Goal: Transaction & Acquisition: Purchase product/service

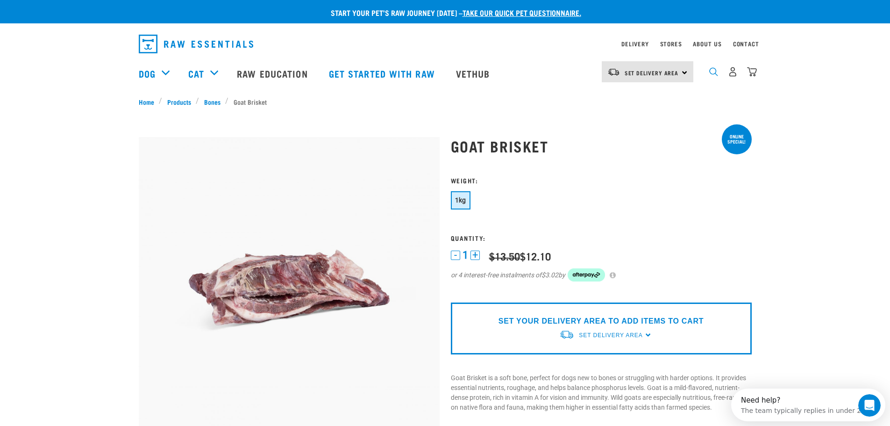
click at [711, 72] on img "dropdown navigation" at bounding box center [714, 71] width 9 height 9
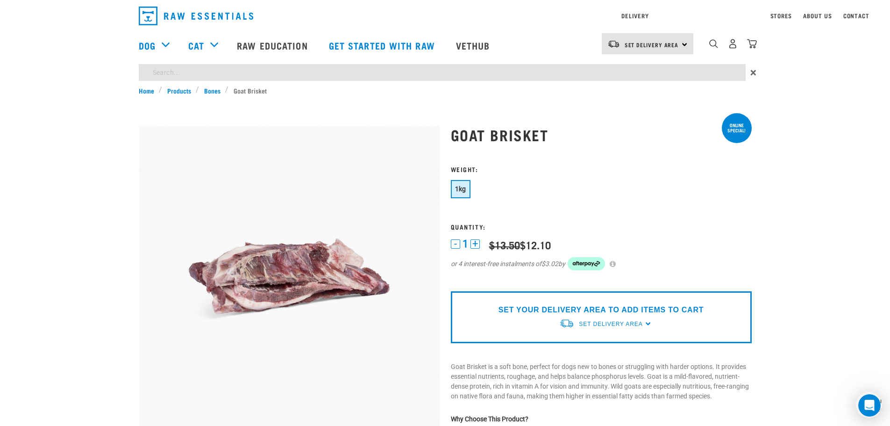
click at [275, 101] on div "Start your pet’s raw journey today – take our quick pet questionnaire. Delivery…" at bounding box center [445, 426] width 890 height 853
type input "Cattle hooves"
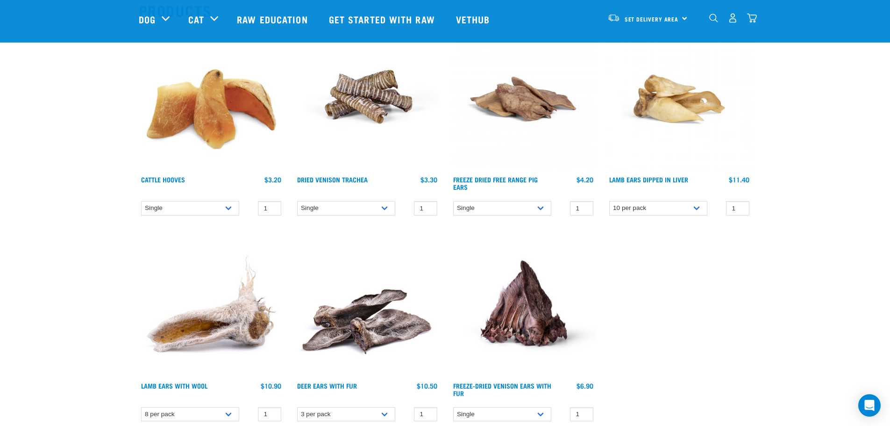
scroll to position [93, 0]
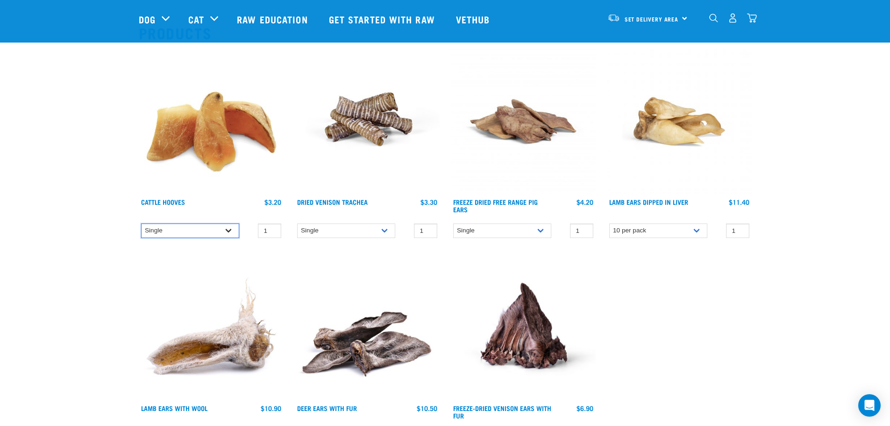
click at [230, 228] on select "Single 10 per pack Bulk (30 pack) Bulk (50 pack)" at bounding box center [190, 230] width 98 height 14
click at [141, 223] on select "Single 10 per pack Bulk (30 pack) Bulk (50 pack)" at bounding box center [190, 230] width 98 height 14
click at [229, 230] on select "Single 10 per pack Bulk (30 pack) Bulk (50 pack)" at bounding box center [190, 230] width 98 height 14
click at [141, 223] on select "Single 10 per pack Bulk (30 pack) Bulk (50 pack)" at bounding box center [190, 230] width 98 height 14
click at [230, 230] on select "Single 10 per pack Bulk (30 pack) Bulk (50 pack)" at bounding box center [190, 230] width 98 height 14
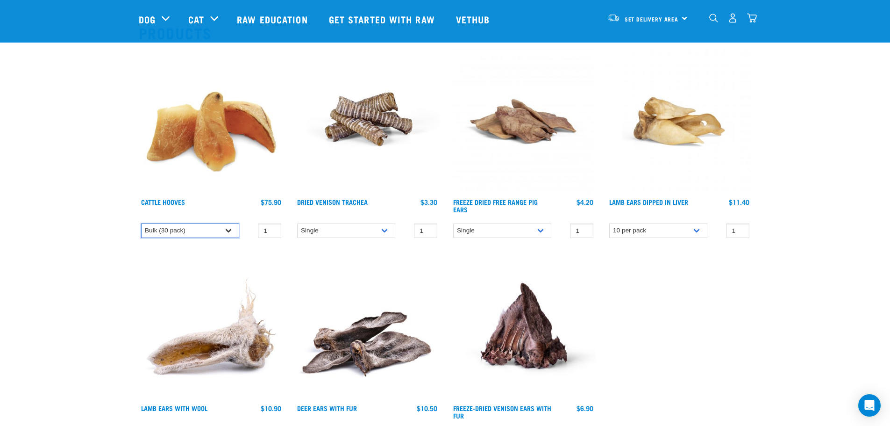
select select "724"
click at [141, 223] on select "Single 10 per pack Bulk (30 pack) Bulk (50 pack)" at bounding box center [190, 230] width 98 height 14
click at [218, 144] on img at bounding box center [211, 121] width 145 height 145
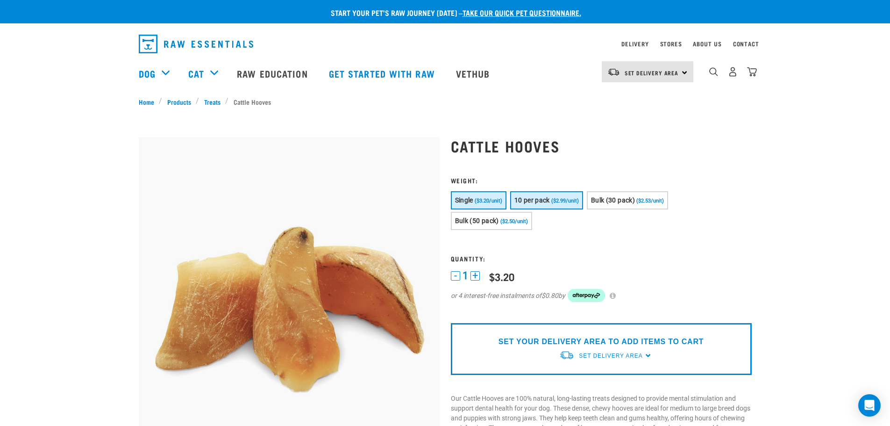
click at [559, 199] on span "($2.99/unit)" at bounding box center [566, 201] width 28 height 6
click at [474, 275] on button "+" at bounding box center [475, 275] width 9 height 9
click at [456, 277] on button "-" at bounding box center [455, 275] width 9 height 9
click at [556, 203] on span "($2.99/unit)" at bounding box center [566, 201] width 28 height 6
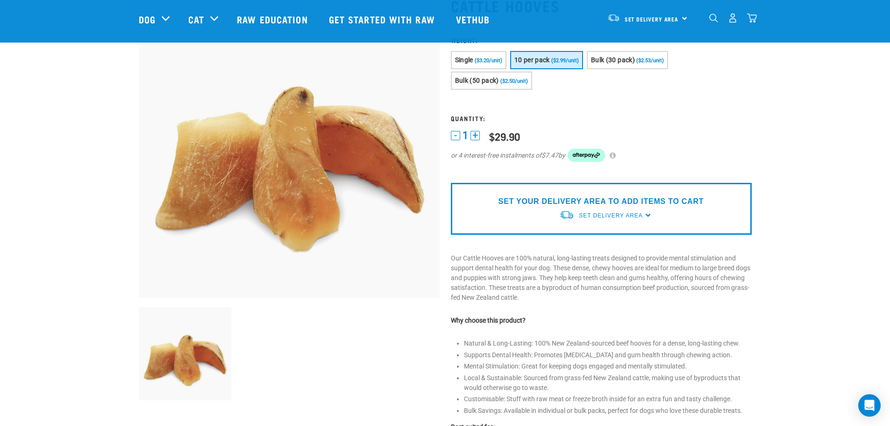
scroll to position [93, 0]
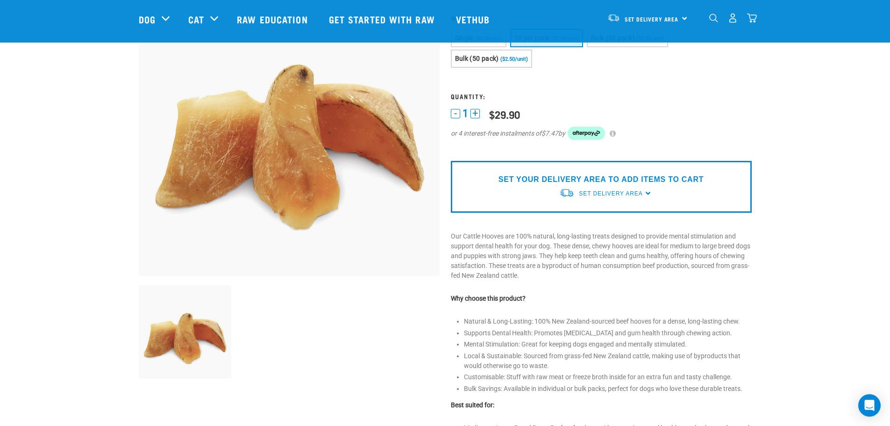
click at [648, 193] on div "SET YOUR DELIVERY AREA TO ADD ITEMS TO CART Set Delivery Area North Island Sout…" at bounding box center [601, 187] width 301 height 52
click at [634, 195] on span "Set Delivery Area" at bounding box center [611, 193] width 64 height 7
click at [606, 213] on link "[GEOGRAPHIC_DATA]" at bounding box center [606, 215] width 93 height 15
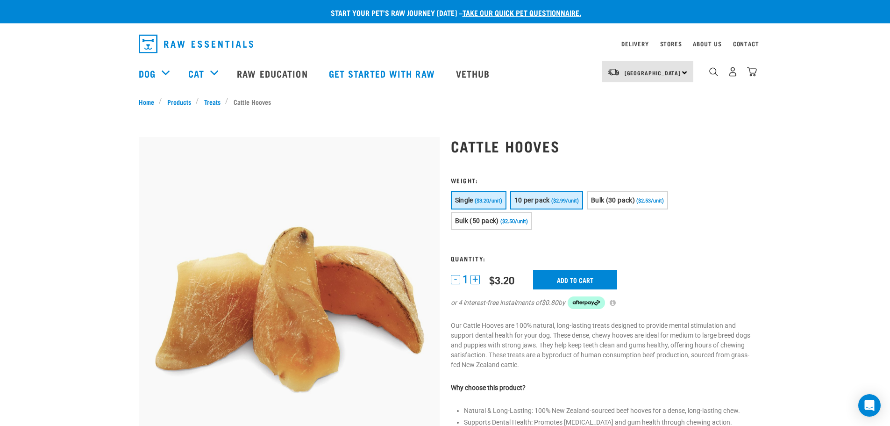
click at [555, 204] on button "10 per pack ($2.99/unit)" at bounding box center [546, 200] width 73 height 18
click at [568, 281] on input "Add to cart" at bounding box center [581, 280] width 84 height 20
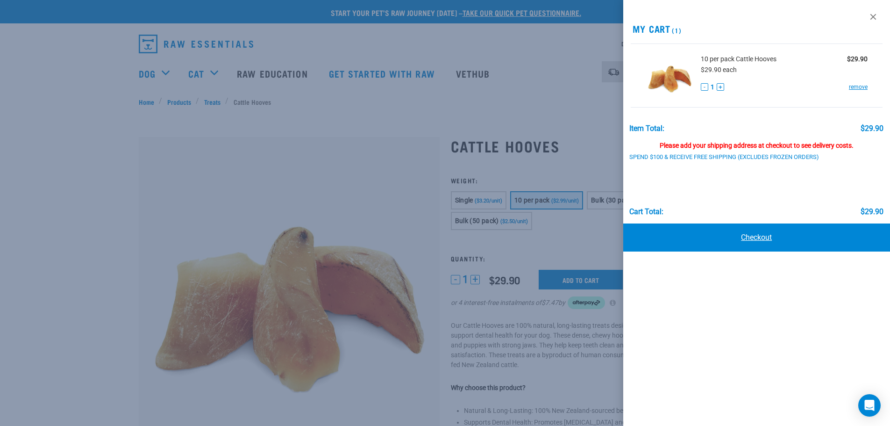
click at [782, 240] on link "Checkout" at bounding box center [757, 237] width 267 height 28
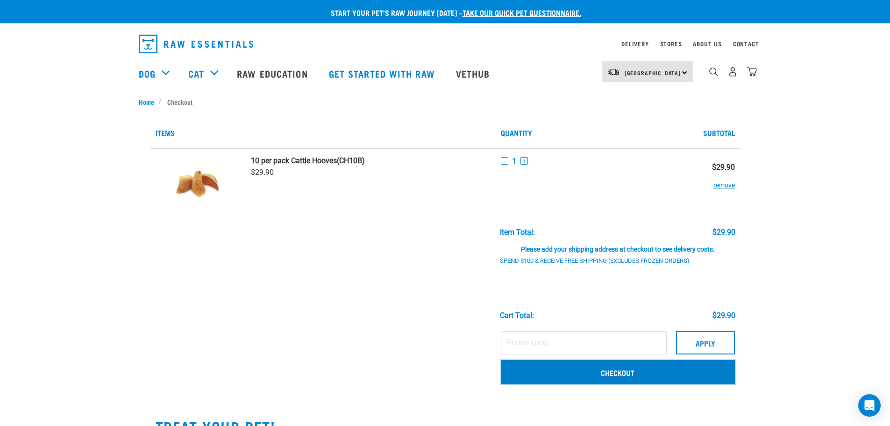
click at [623, 372] on link "Checkout" at bounding box center [618, 372] width 234 height 24
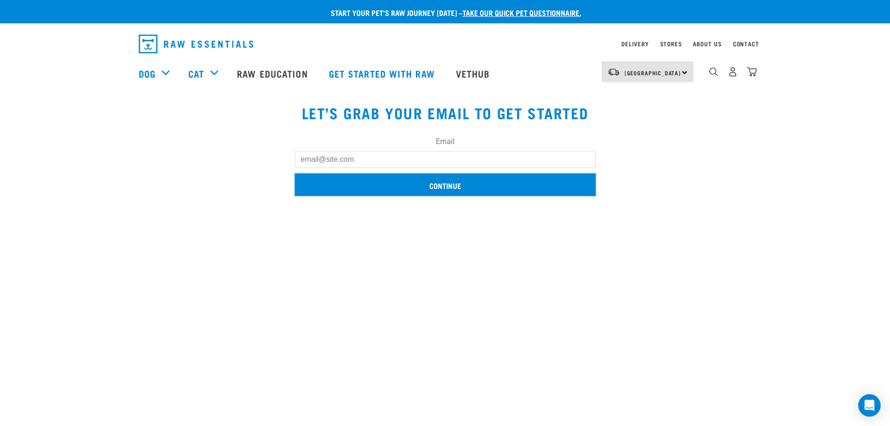
click at [451, 189] on input "Continue" at bounding box center [445, 184] width 301 height 22
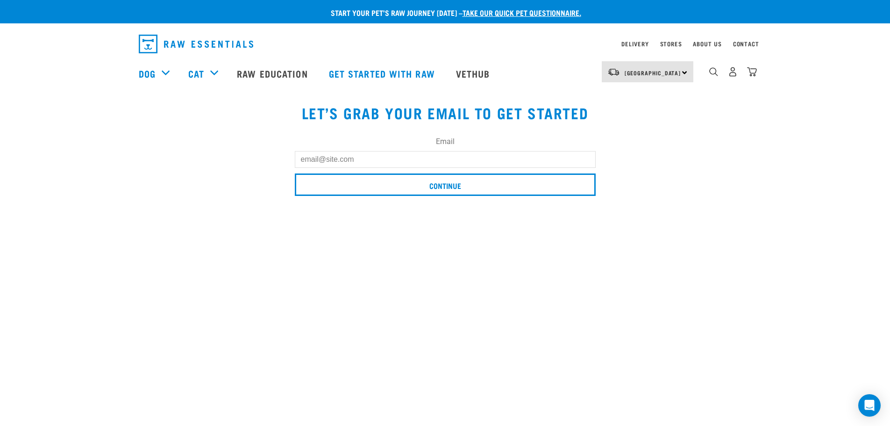
click at [359, 160] on input "Email" at bounding box center [445, 159] width 301 height 17
type input "[EMAIL_ADDRESS][DOMAIN_NAME]"
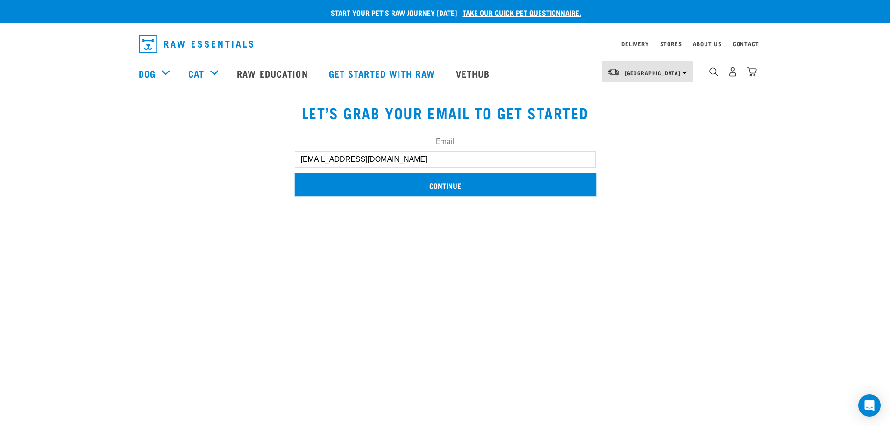
click at [443, 185] on input "Continue" at bounding box center [445, 184] width 301 height 22
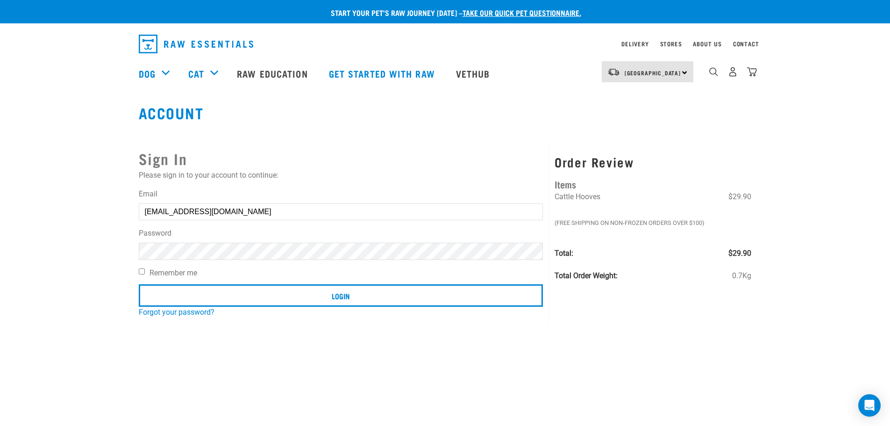
click at [139, 284] on input "Login" at bounding box center [341, 295] width 405 height 22
drag, startPoint x: 497, startPoint y: 207, endPoint x: 534, endPoint y: 243, distance: 50.9
click at [22, 195] on button "delete" at bounding box center [16, 190] width 9 height 9
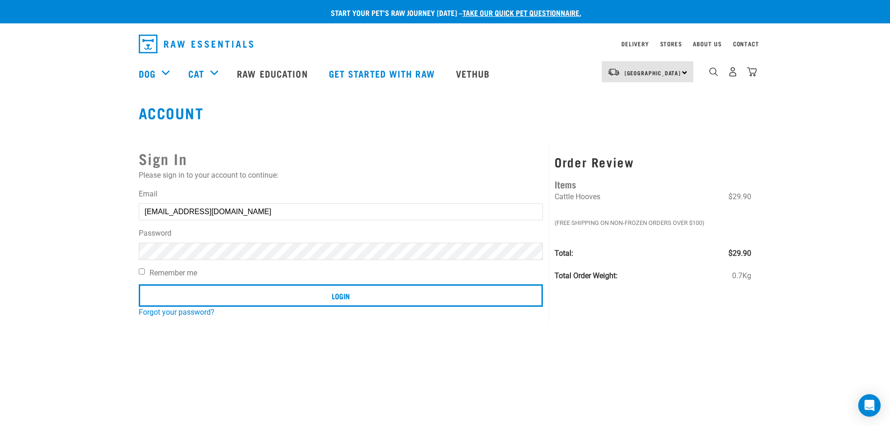
click at [0, 230] on article "Invalid username or password." at bounding box center [0, 213] width 0 height 426
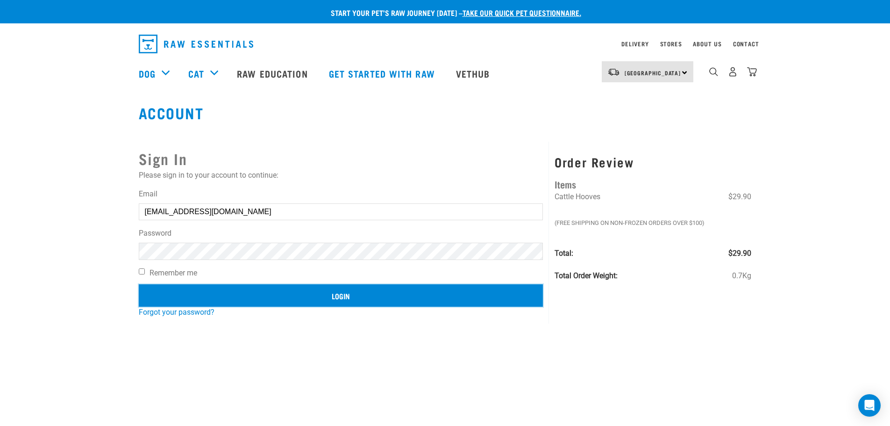
click at [357, 295] on input "Login" at bounding box center [341, 295] width 405 height 22
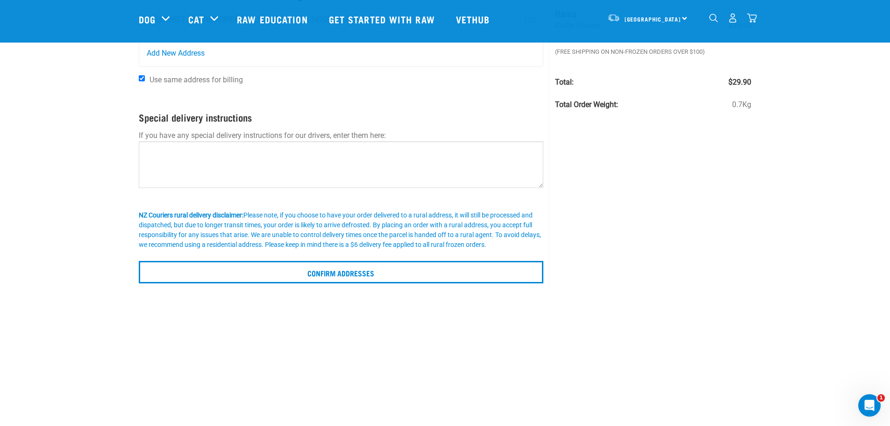
scroll to position [93, 0]
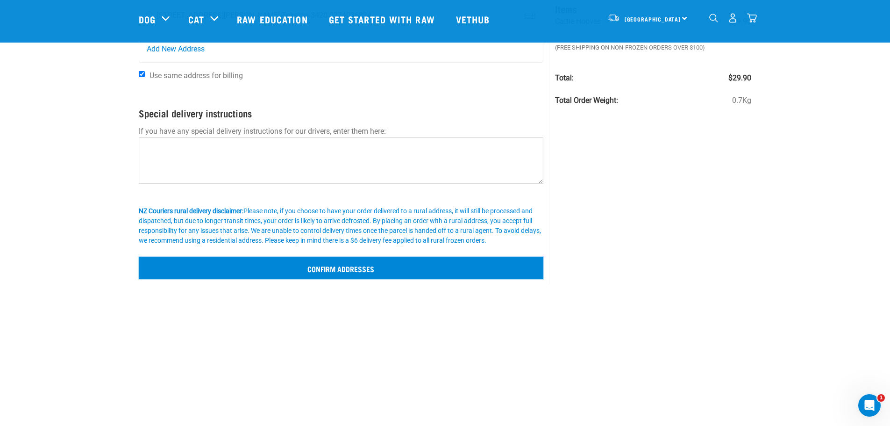
click at [367, 266] on input "Confirm addresses" at bounding box center [341, 268] width 405 height 22
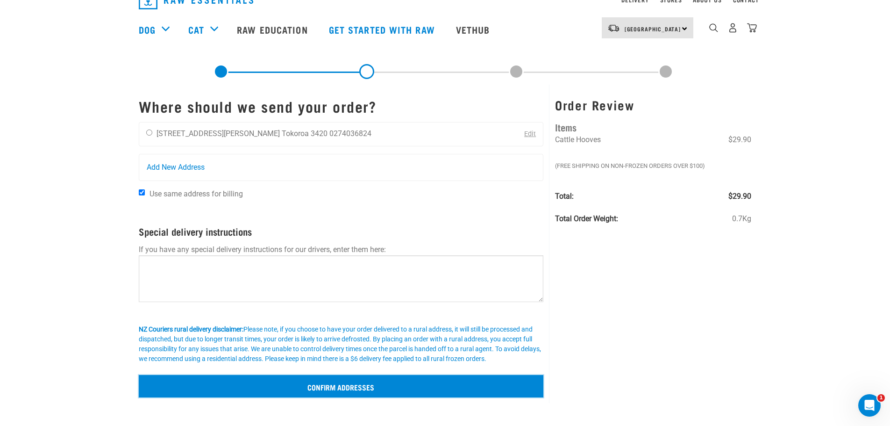
scroll to position [0, 0]
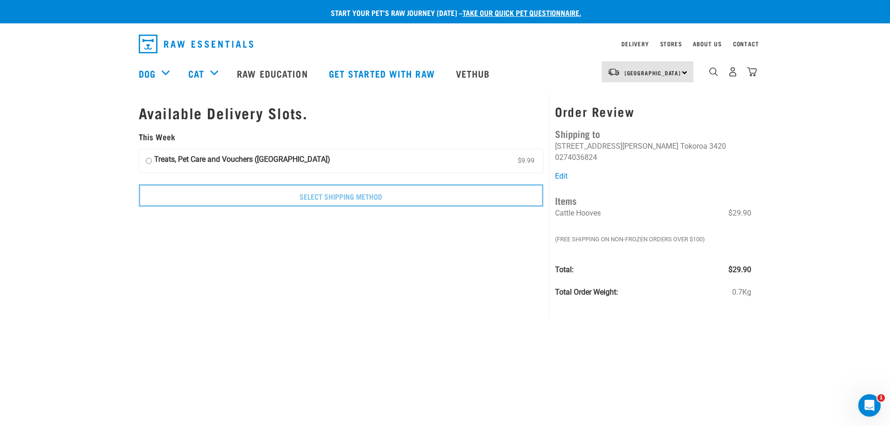
click at [684, 73] on div "North Island North Island South Island" at bounding box center [648, 71] width 92 height 21
click at [646, 95] on link "[GEOGRAPHIC_DATA]" at bounding box center [647, 98] width 90 height 21
click at [869, 404] on icon "Open Intercom Messenger" at bounding box center [868, 403] width 15 height 15
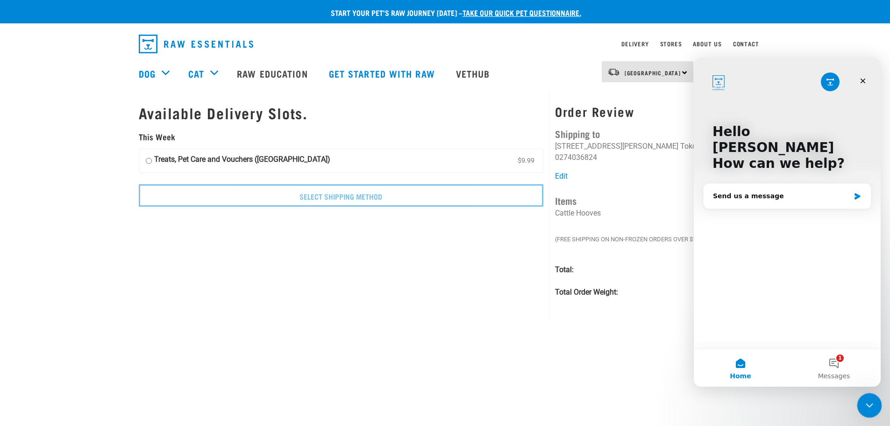
click at [870, 405] on icon "Close Intercom Messenger" at bounding box center [868, 403] width 11 height 11
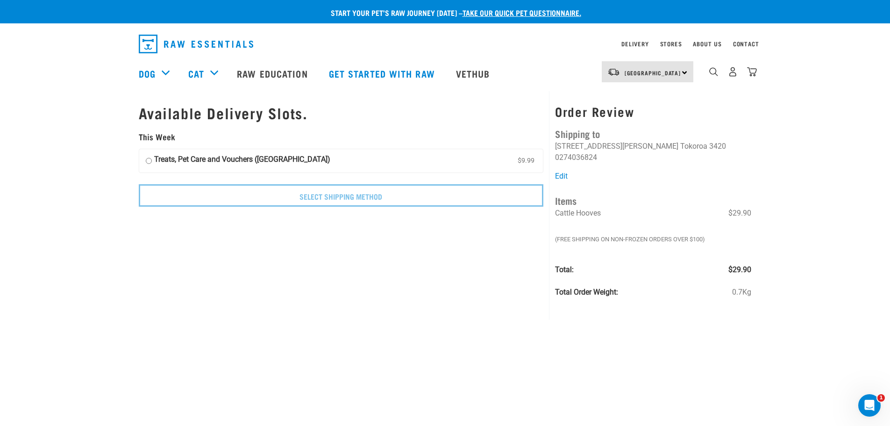
click at [148, 162] on input "Treats, Pet Care and Vouchers (North Island) $9.99" at bounding box center [149, 161] width 6 height 14
radio input "true"
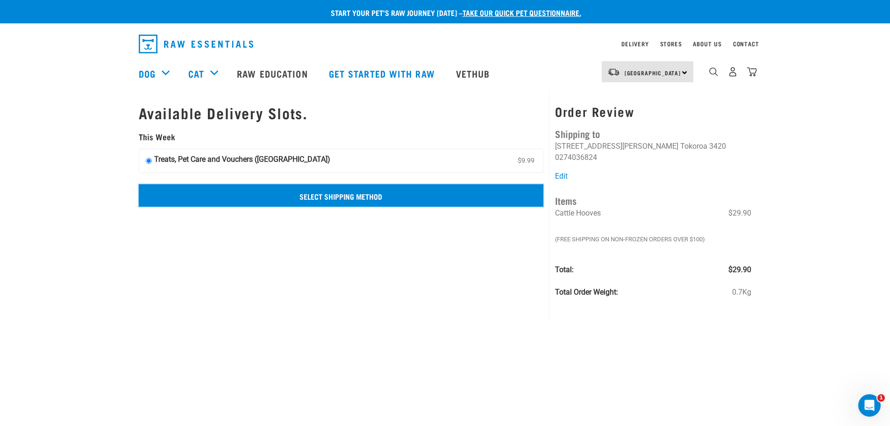
click at [308, 192] on input "Select Shipping Method" at bounding box center [341, 195] width 405 height 22
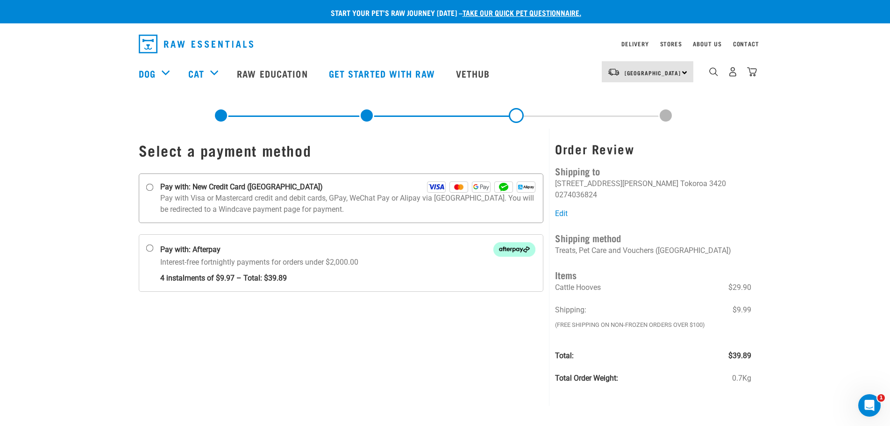
click at [149, 186] on input "Pay with: New Credit Card ([GEOGRAPHIC_DATA])" at bounding box center [149, 187] width 7 height 7
radio input "true"
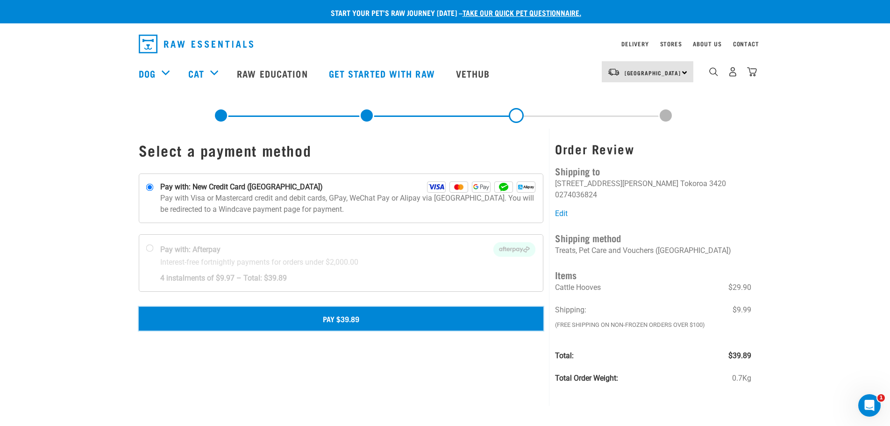
click at [330, 316] on button "Pay $39.89" at bounding box center [341, 318] width 405 height 23
